Goal: Find specific fact: Find specific fact

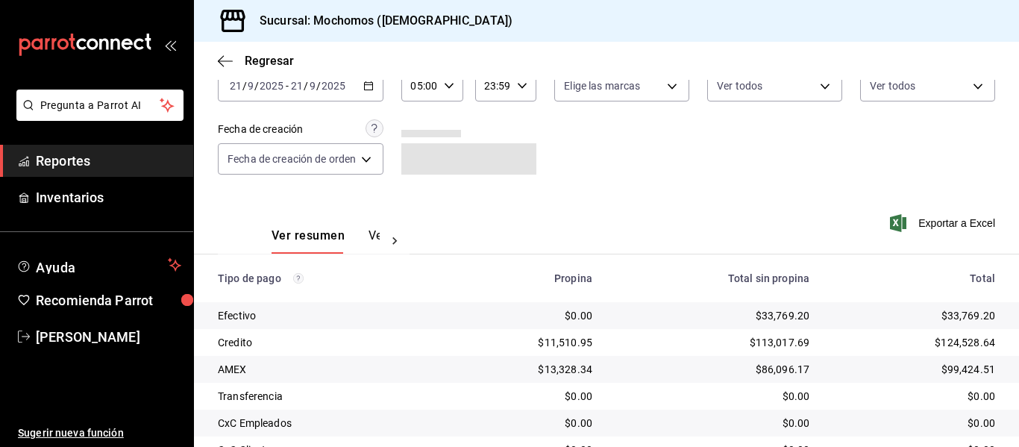
scroll to position [212, 0]
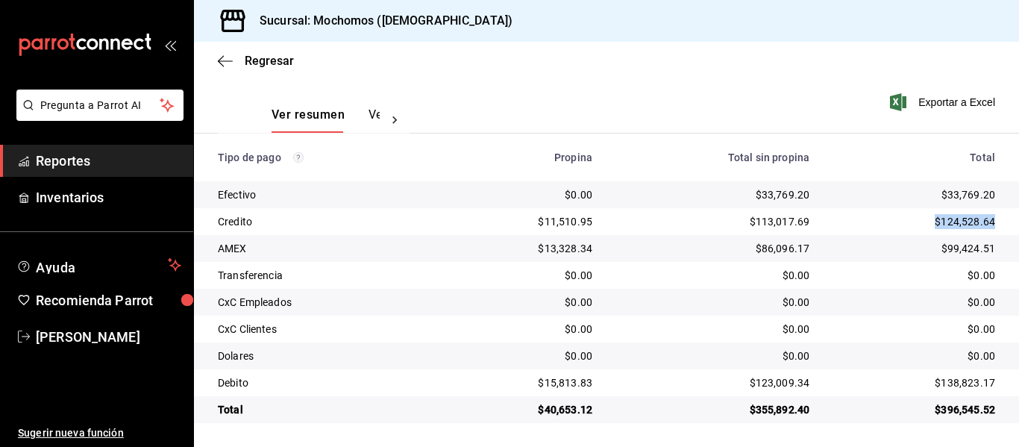
drag, startPoint x: 904, startPoint y: 227, endPoint x: 990, endPoint y: 221, distance: 86.7
click at [990, 221] on td "$124,528.64" at bounding box center [920, 221] width 198 height 27
copy div "$124,528.64"
drag, startPoint x: 912, startPoint y: 384, endPoint x: 994, endPoint y: 392, distance: 82.4
click at [994, 392] on td "$138,823.17" at bounding box center [920, 382] width 198 height 27
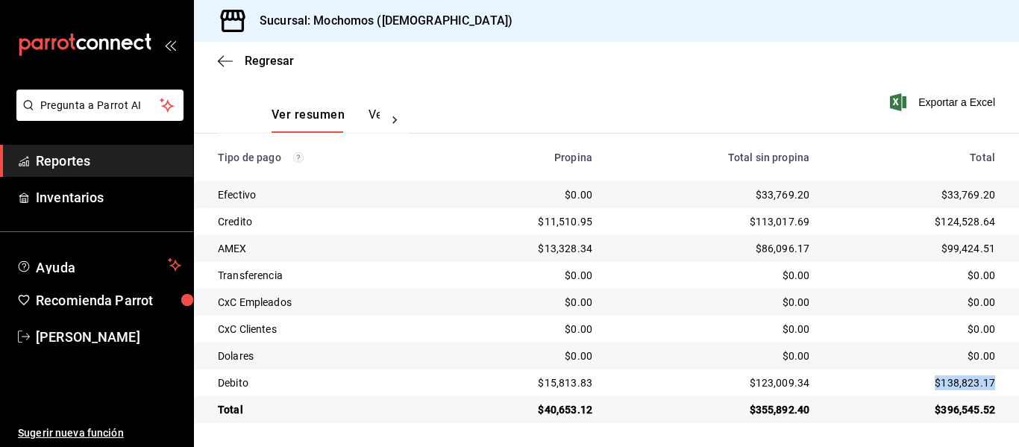
copy div "$138,823.17"
